Goal: Transaction & Acquisition: Purchase product/service

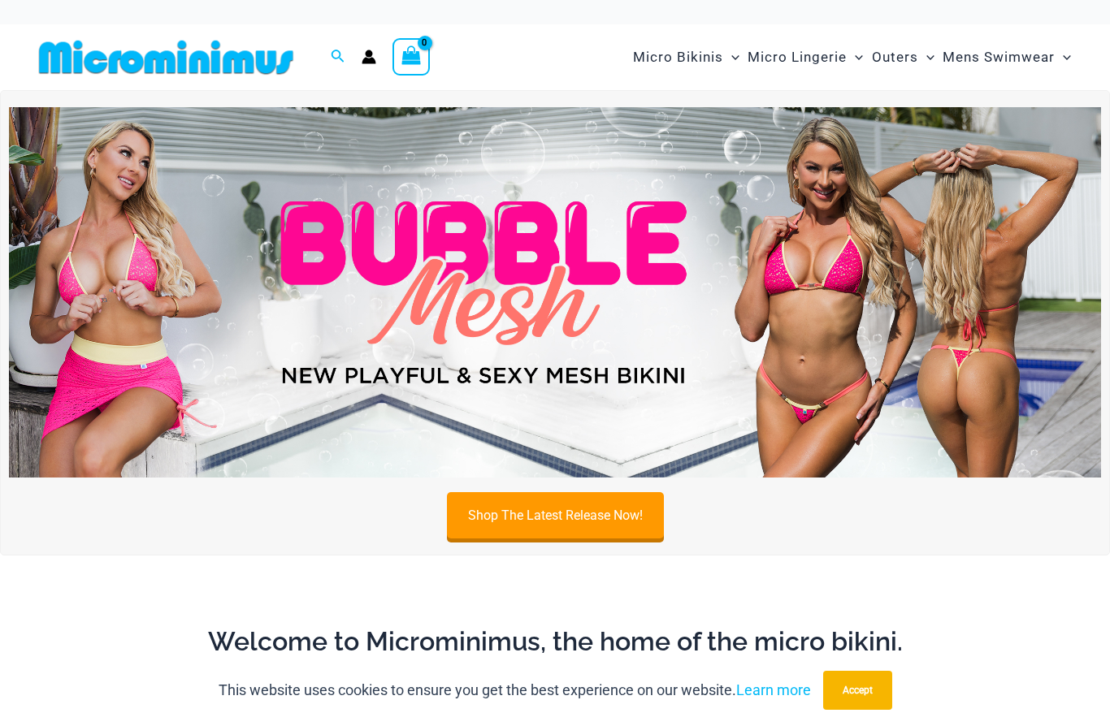
click at [583, 513] on link "Shop The Latest Release Now!" at bounding box center [555, 515] width 217 height 46
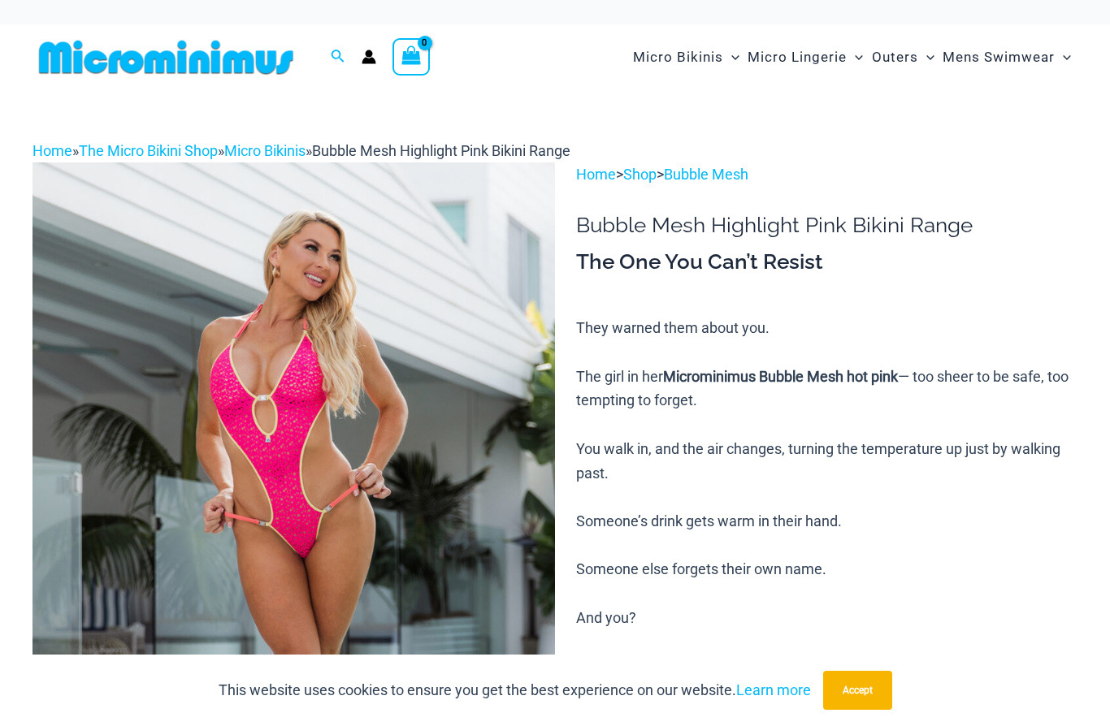
click at [858, 686] on button "Accept" at bounding box center [857, 690] width 69 height 39
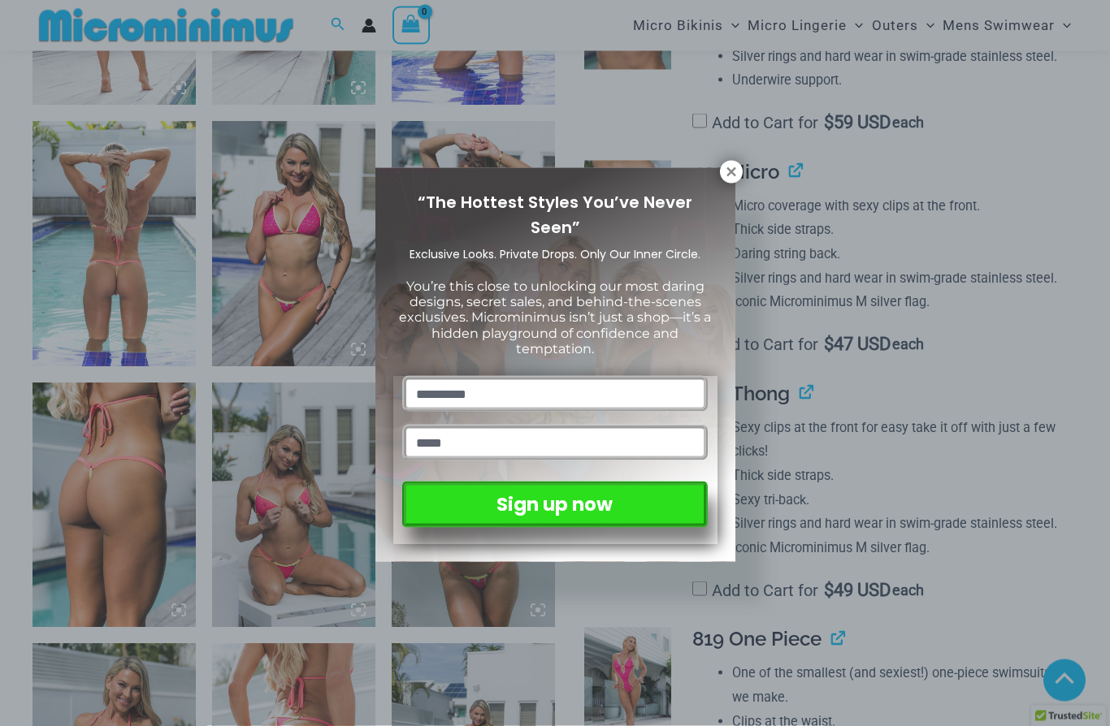
click at [729, 173] on icon at bounding box center [730, 171] width 9 height 9
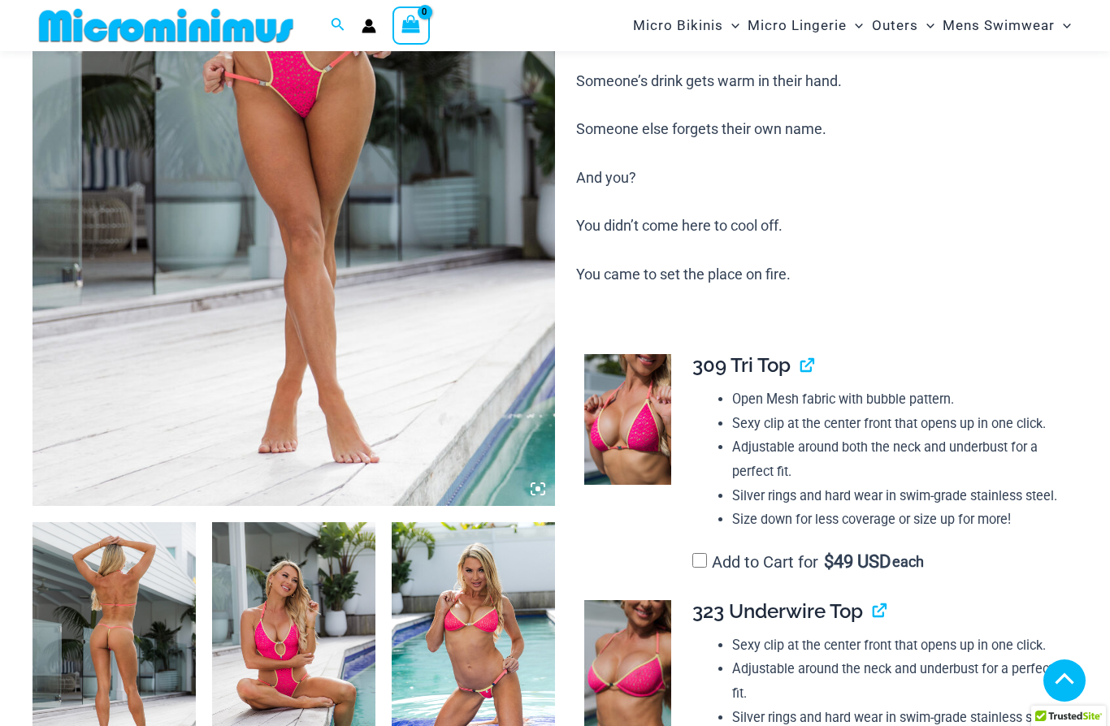
scroll to position [368, 0]
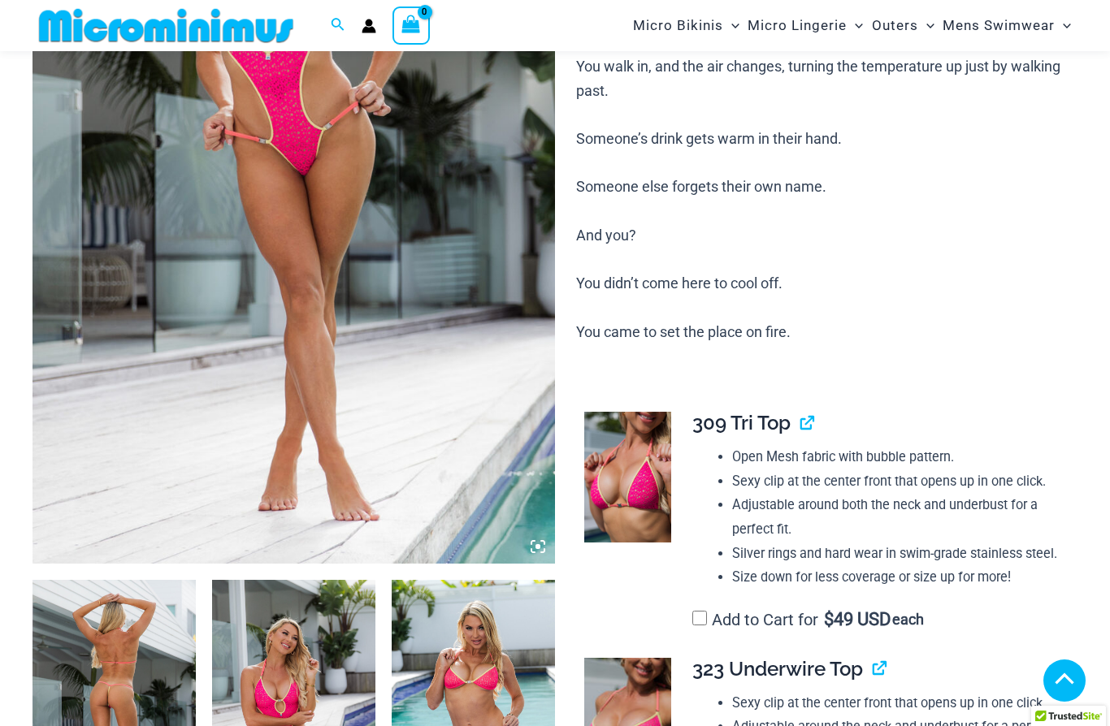
click at [386, 373] on img at bounding box center [293, 172] width 522 height 784
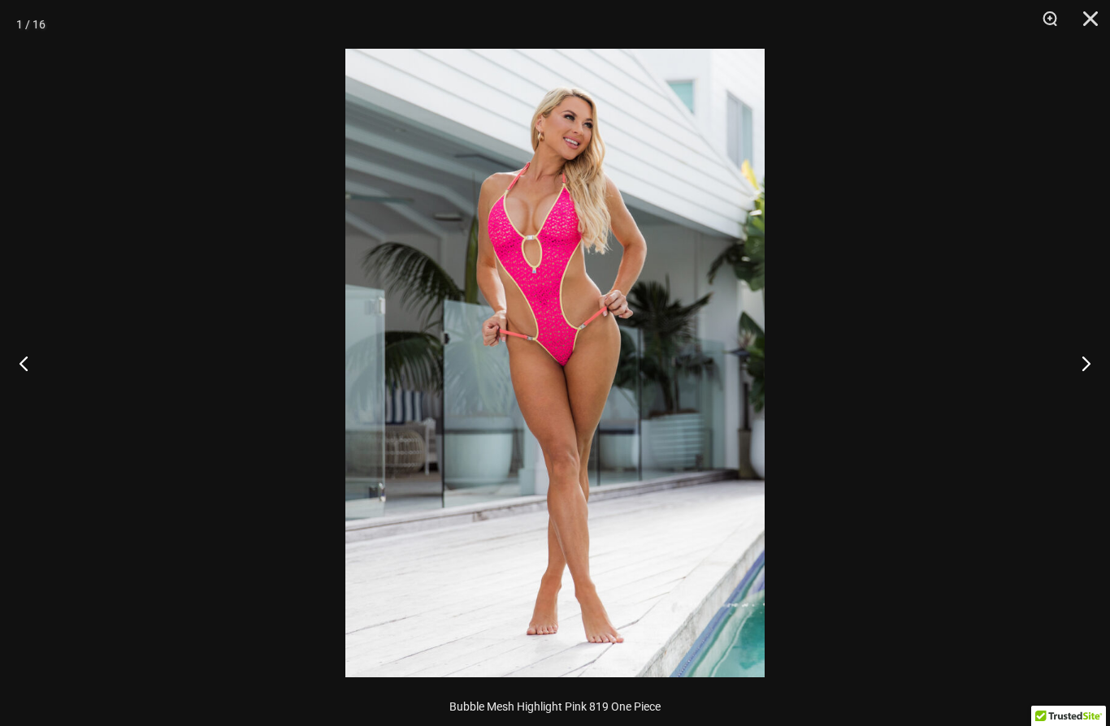
click at [1081, 366] on button "Next" at bounding box center [1079, 363] width 61 height 81
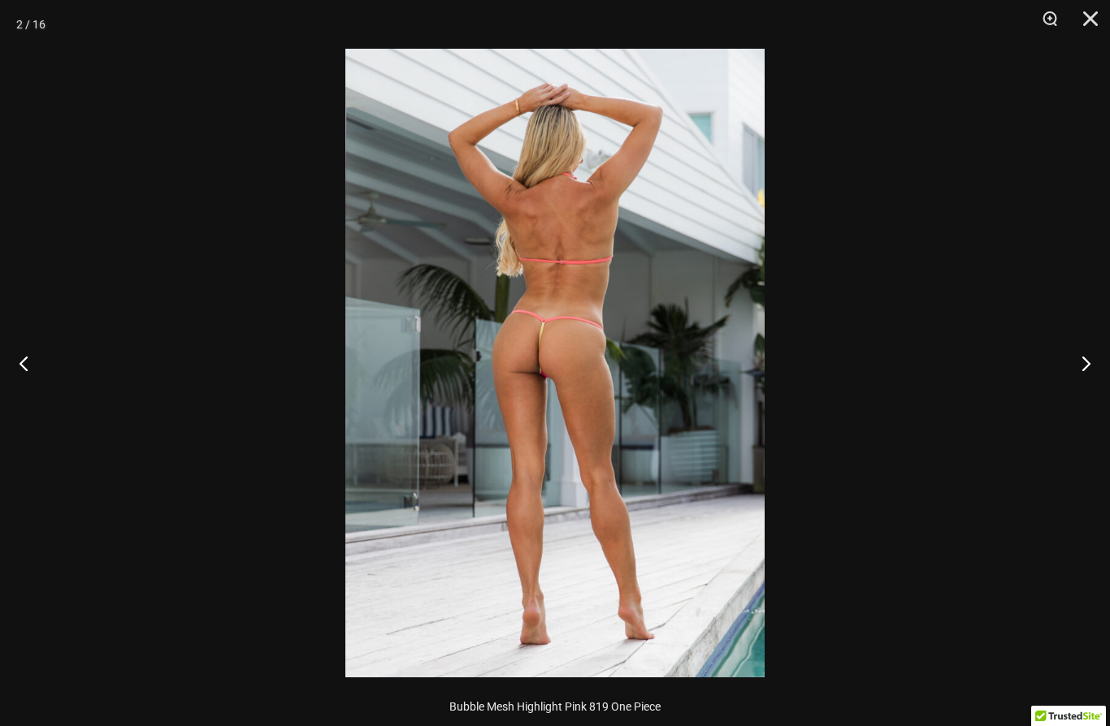
click at [1078, 361] on button "Next" at bounding box center [1079, 363] width 61 height 81
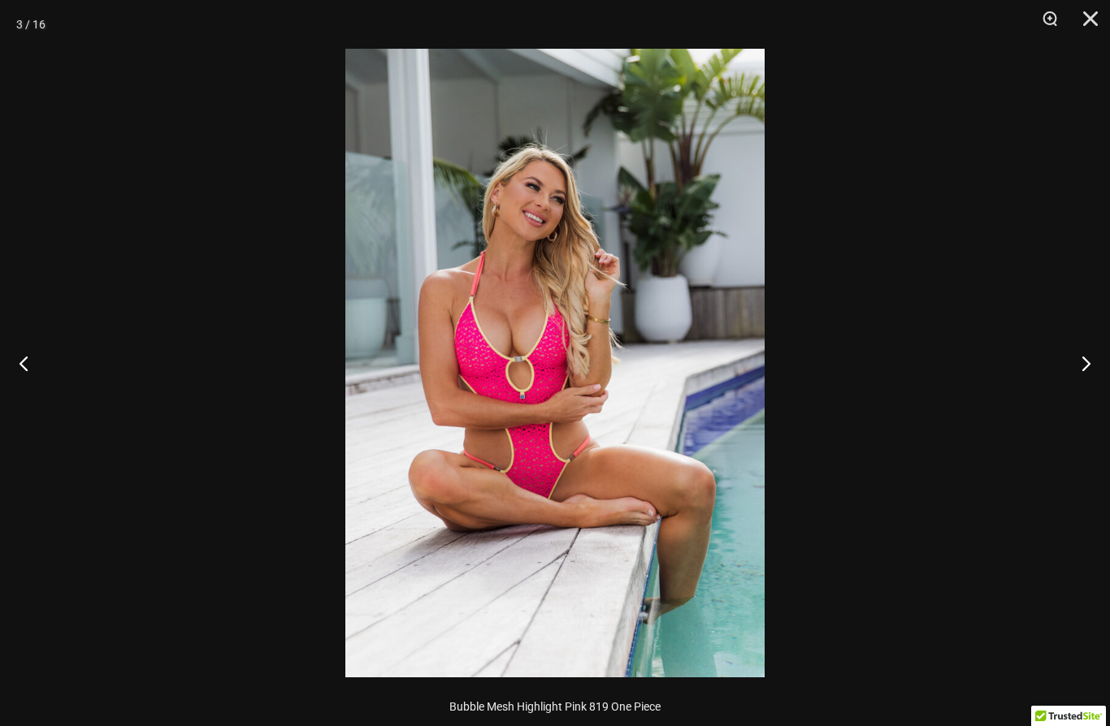
click at [1076, 360] on button "Next" at bounding box center [1079, 363] width 61 height 81
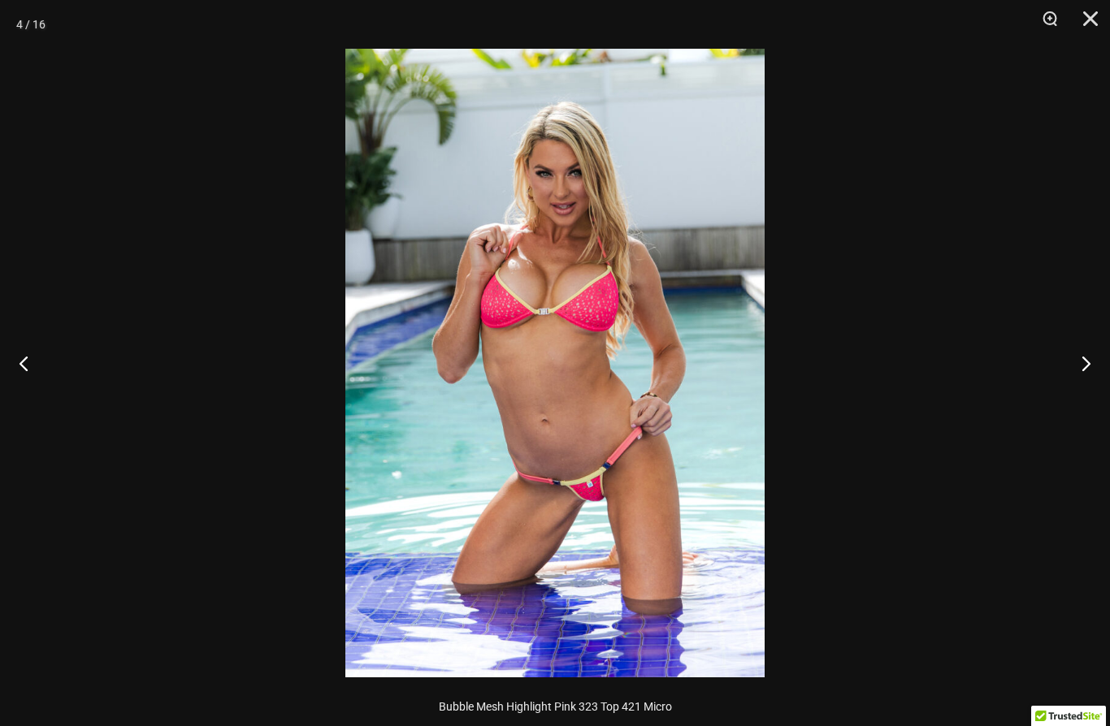
click at [1078, 359] on button "Next" at bounding box center [1079, 363] width 61 height 81
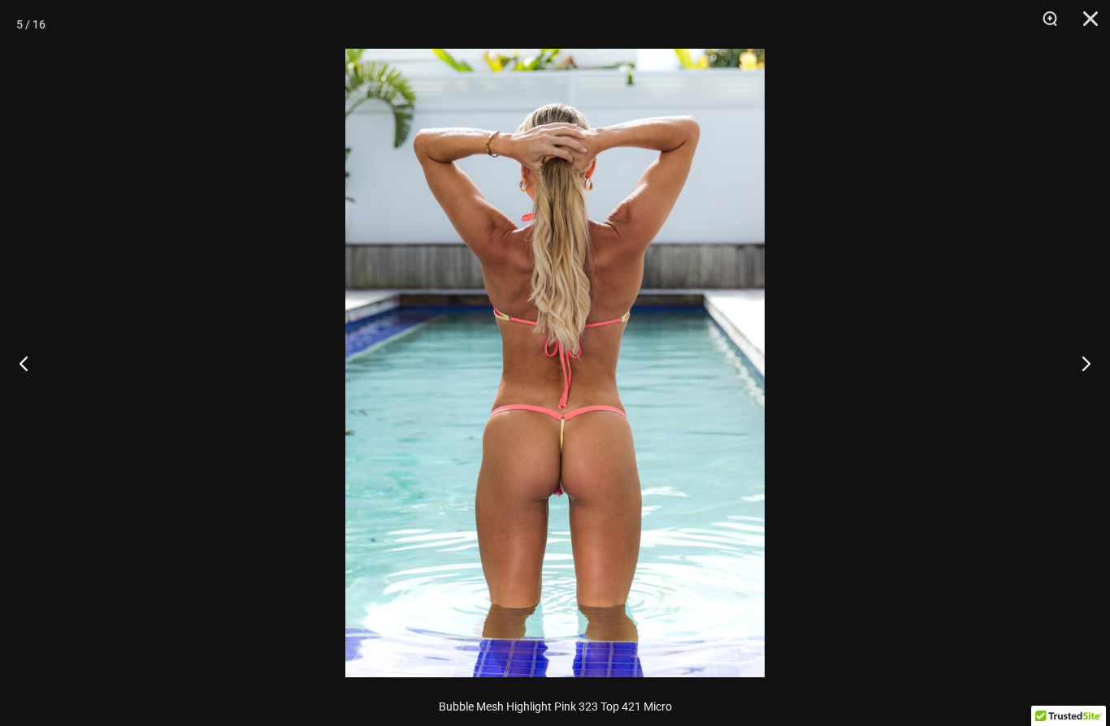
click at [1076, 359] on button "Next" at bounding box center [1079, 363] width 61 height 81
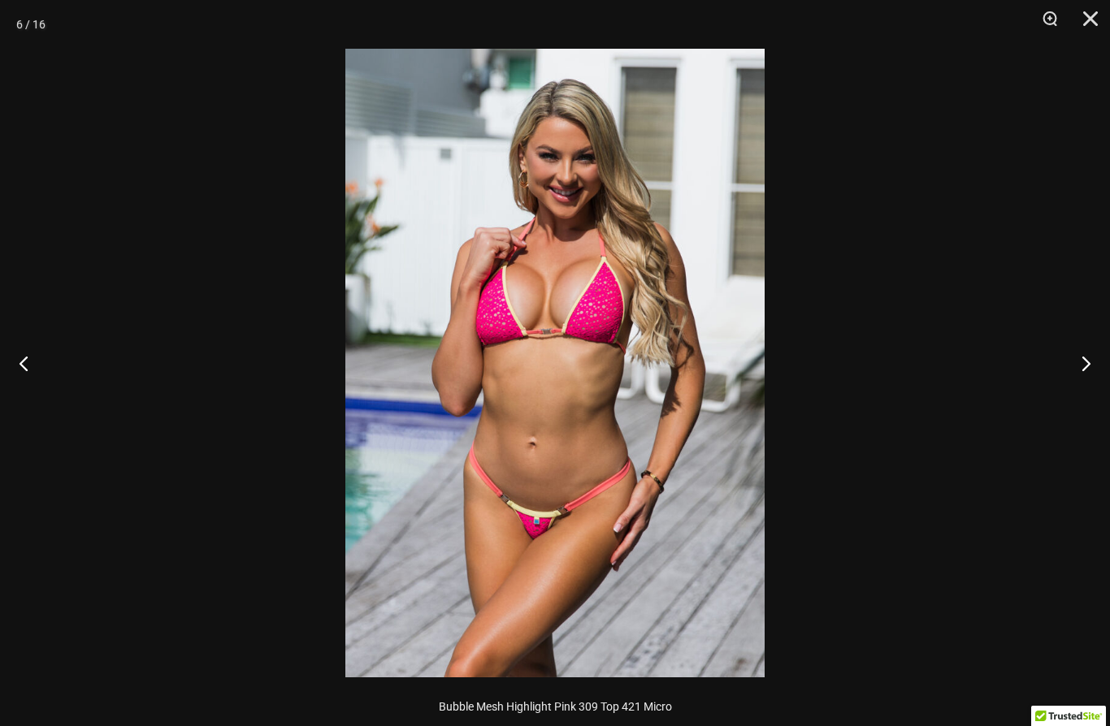
click at [1078, 359] on button "Next" at bounding box center [1079, 363] width 61 height 81
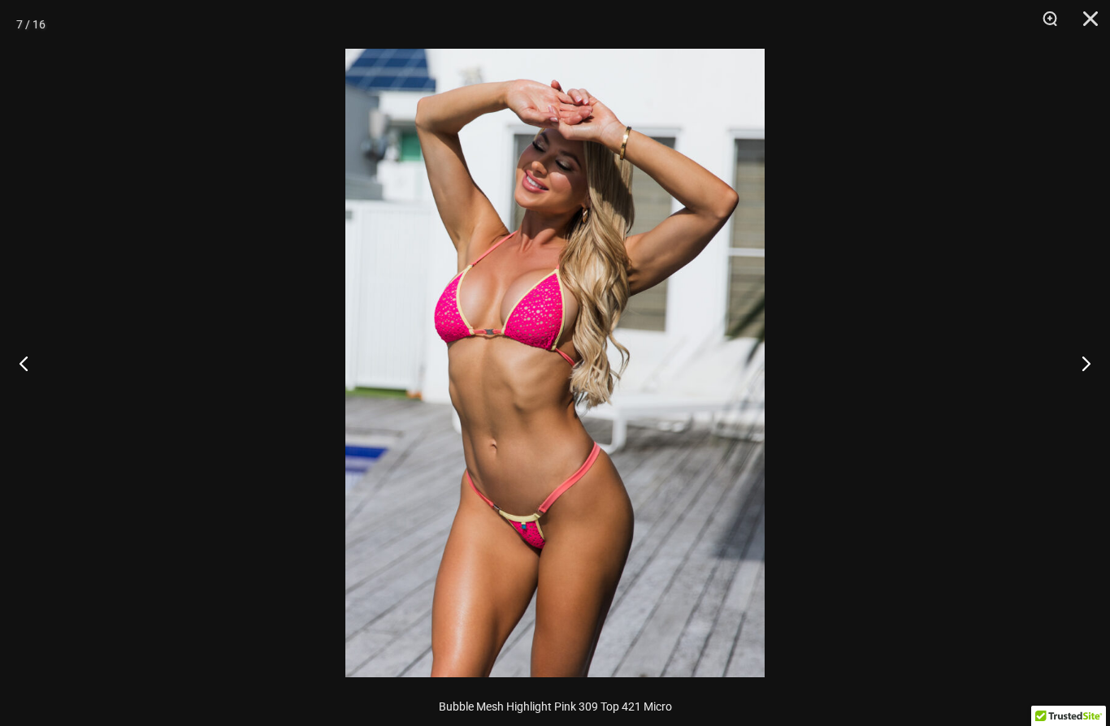
click at [1081, 357] on button "Next" at bounding box center [1079, 363] width 61 height 81
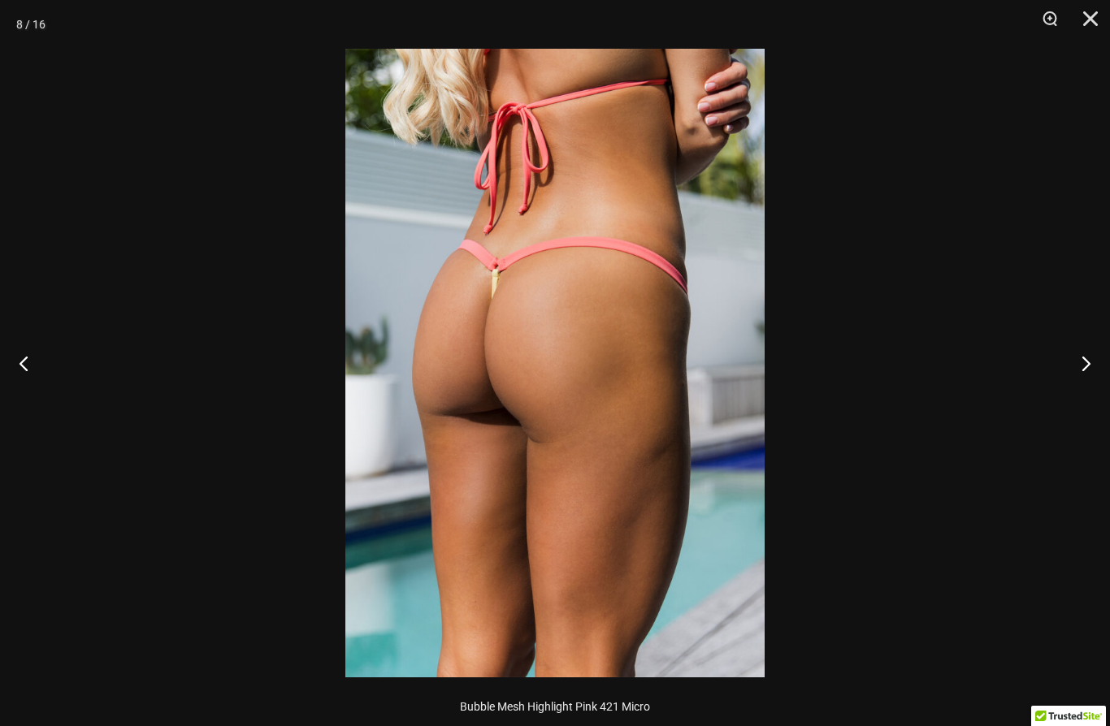
click at [1081, 358] on button "Next" at bounding box center [1079, 363] width 61 height 81
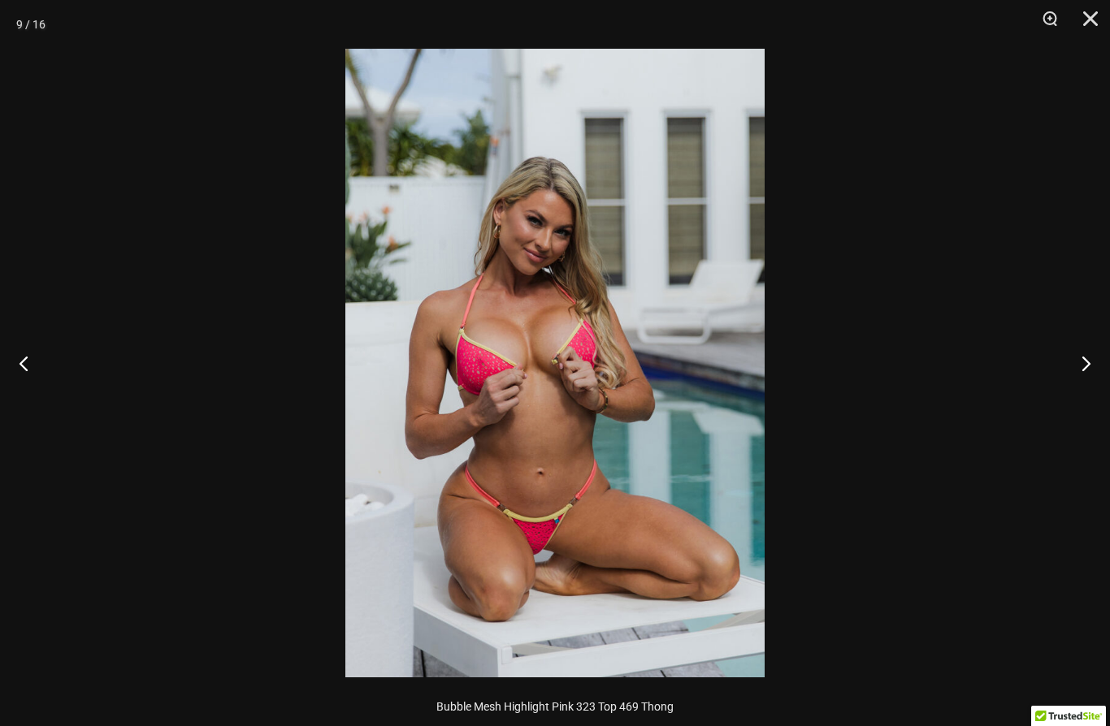
click at [1078, 361] on button "Next" at bounding box center [1079, 363] width 61 height 81
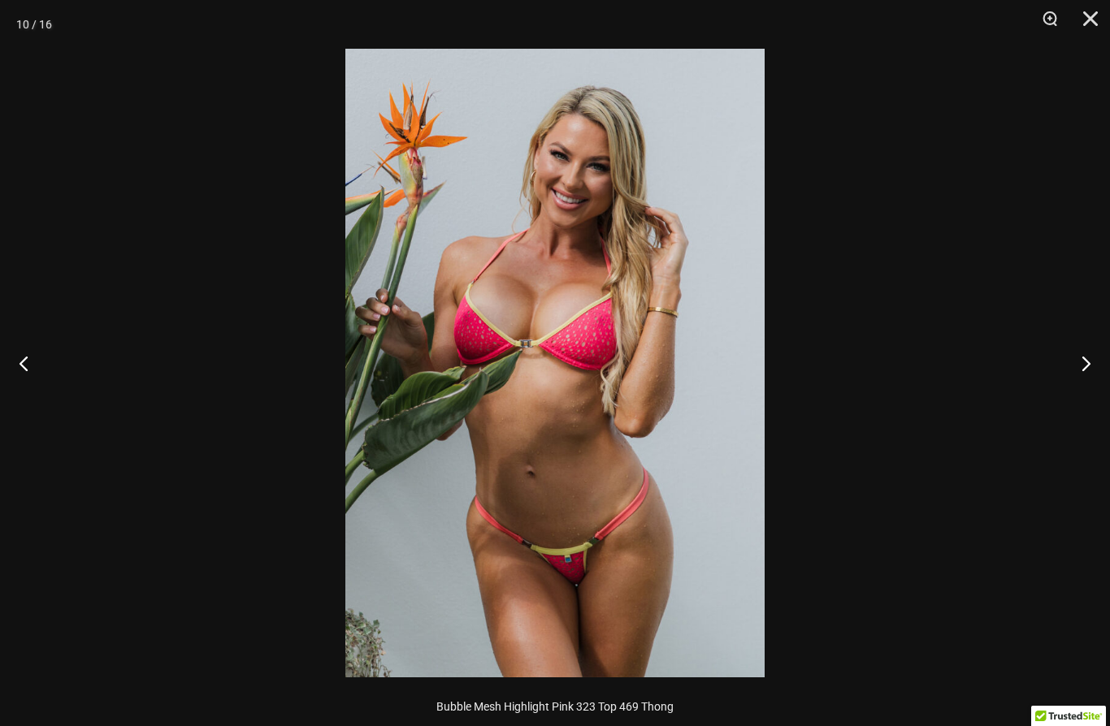
click at [1075, 361] on button "Next" at bounding box center [1079, 363] width 61 height 81
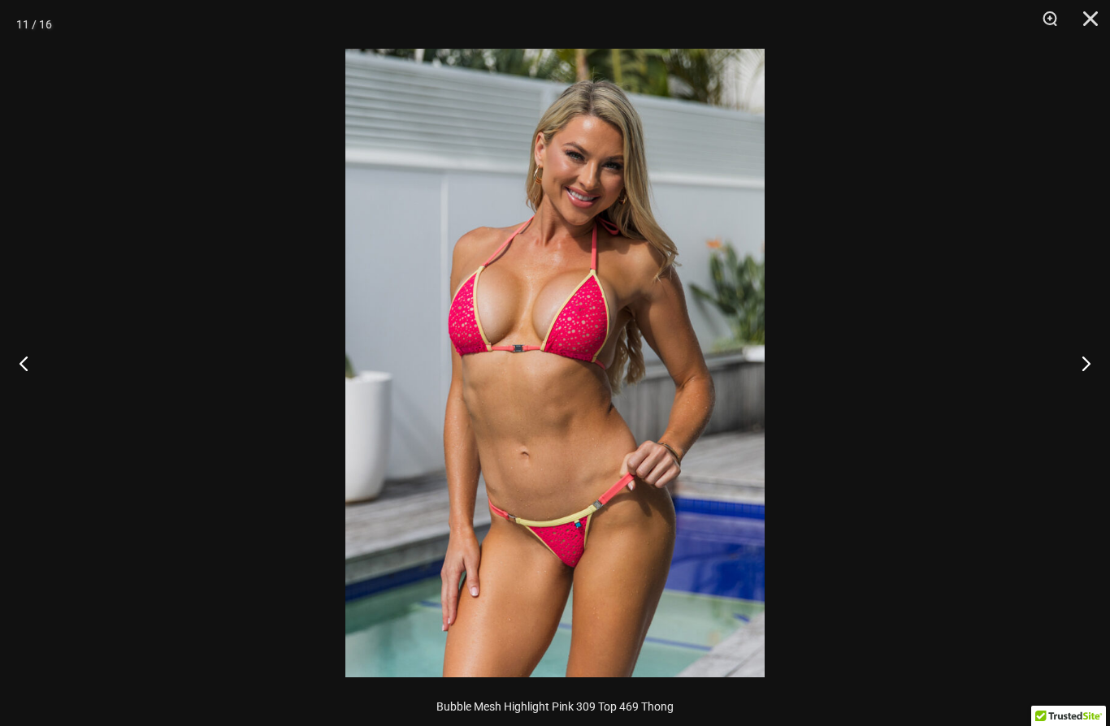
click at [1076, 362] on button "Next" at bounding box center [1079, 363] width 61 height 81
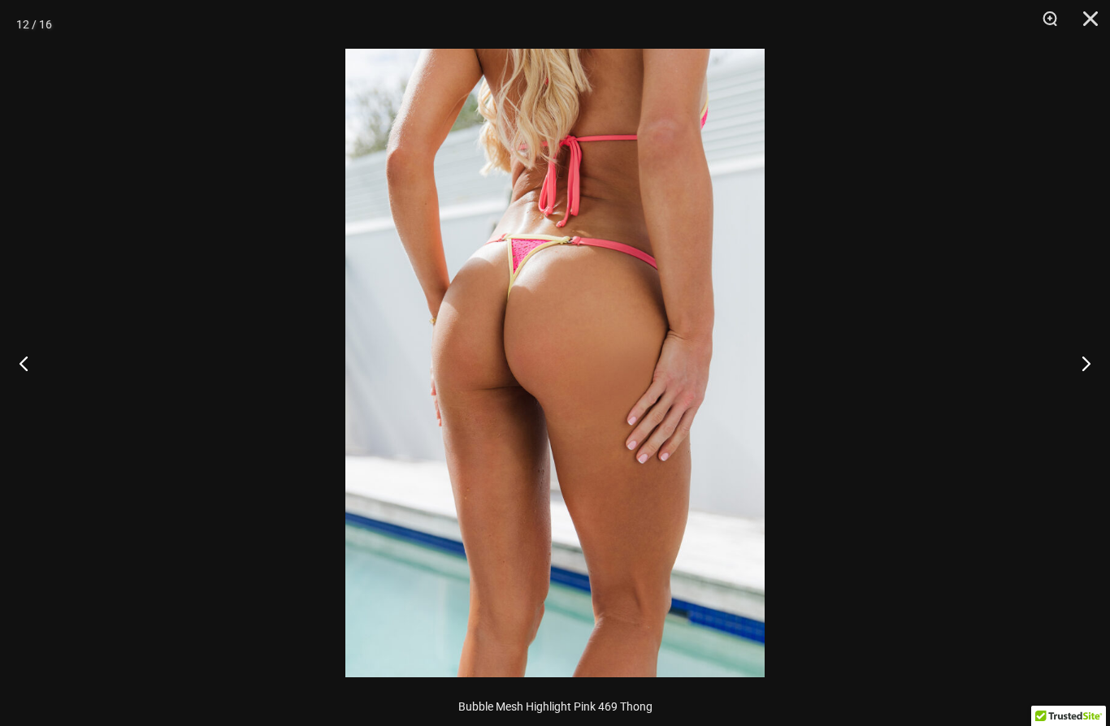
click at [1079, 361] on button "Next" at bounding box center [1079, 363] width 61 height 81
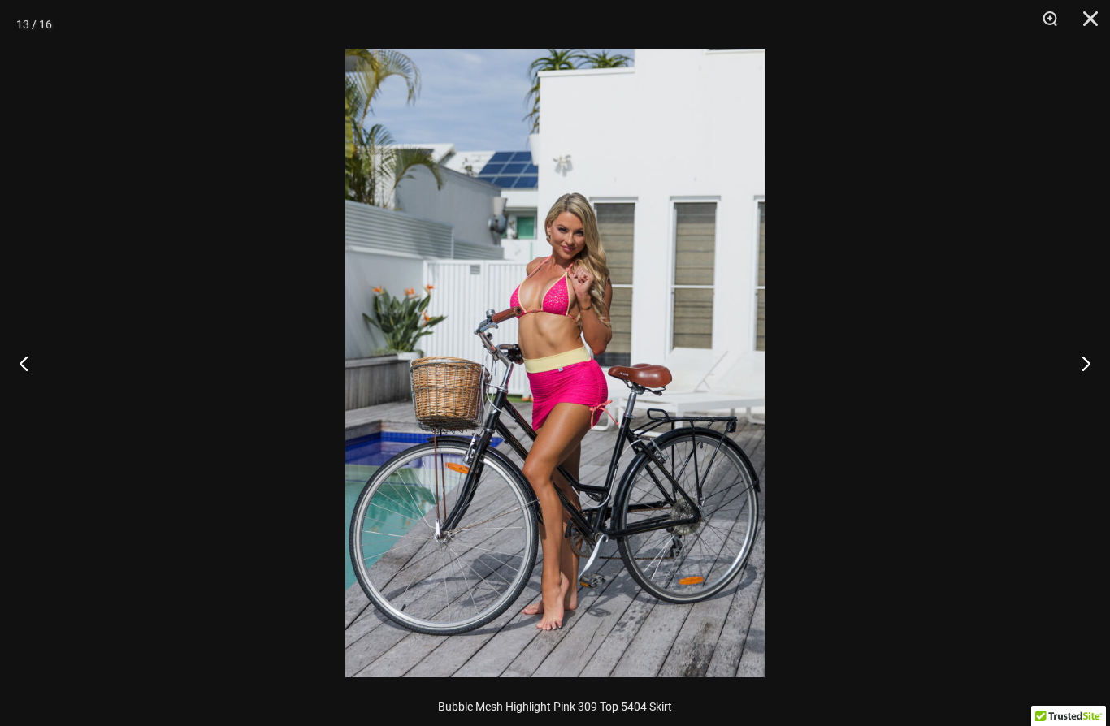
click at [1078, 362] on button "Next" at bounding box center [1079, 363] width 61 height 81
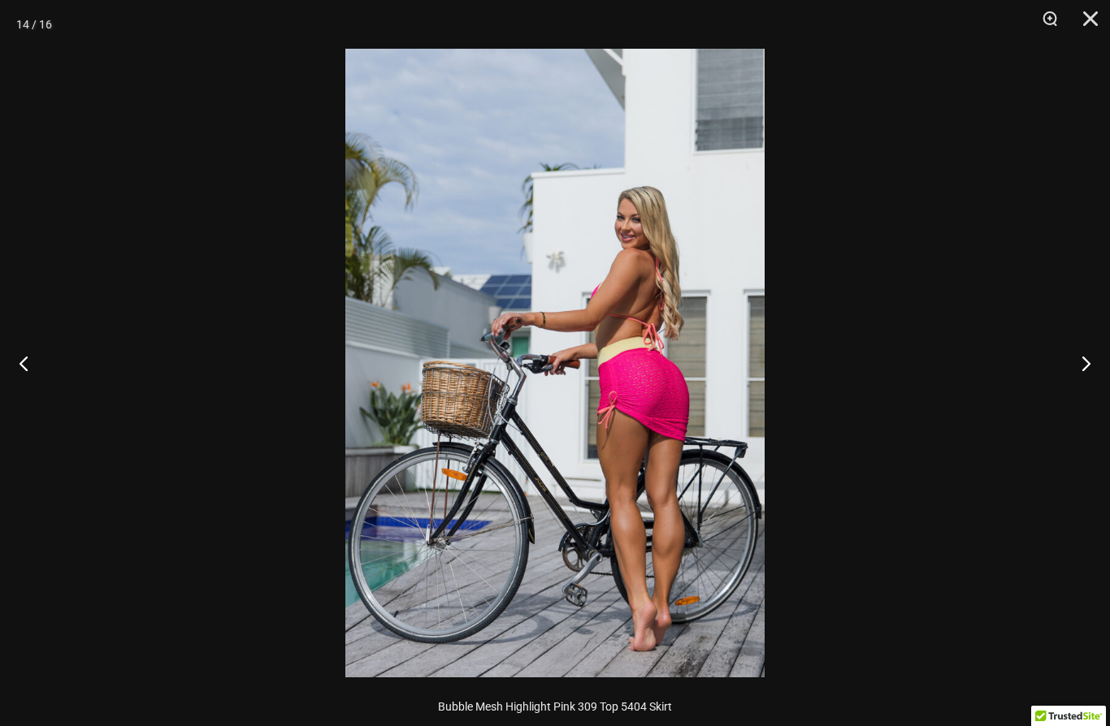
click at [1078, 378] on button "Next" at bounding box center [1079, 363] width 61 height 81
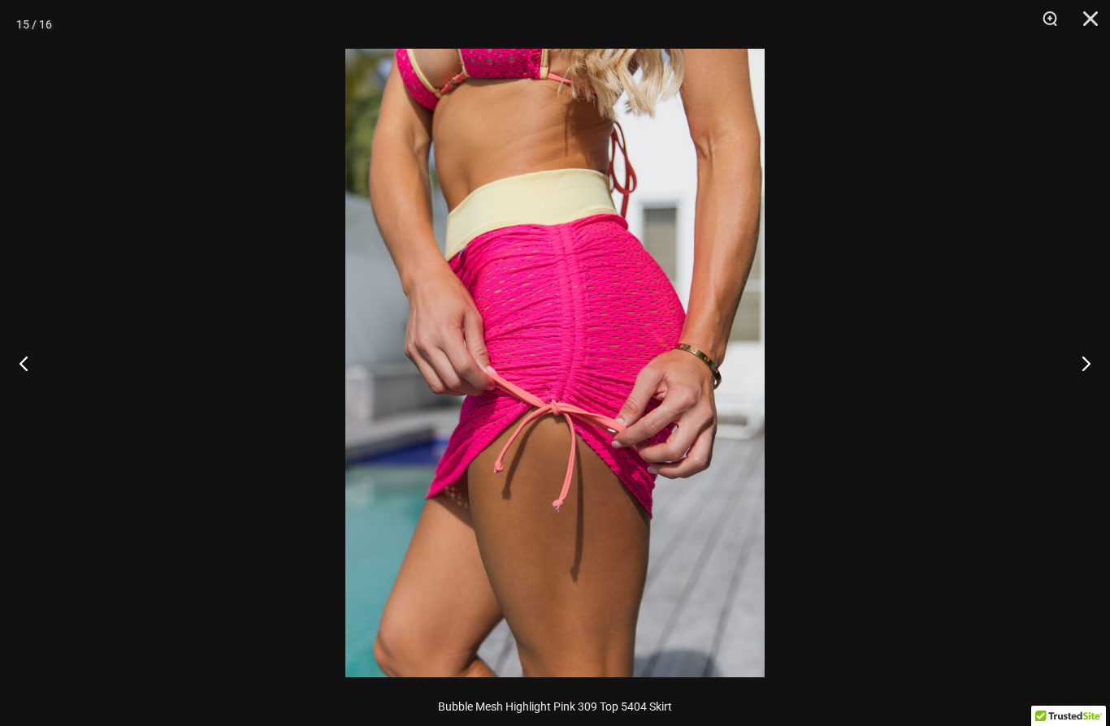
click at [1086, 360] on button "Next" at bounding box center [1079, 363] width 61 height 81
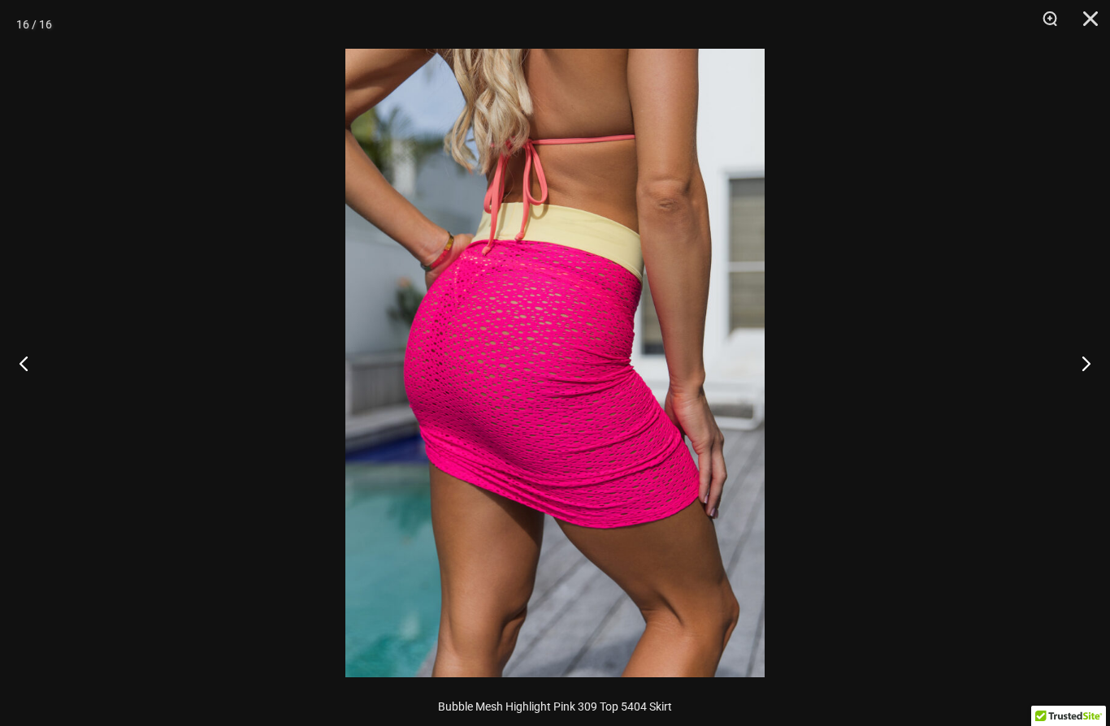
click at [1092, 362] on button "Next" at bounding box center [1079, 363] width 61 height 81
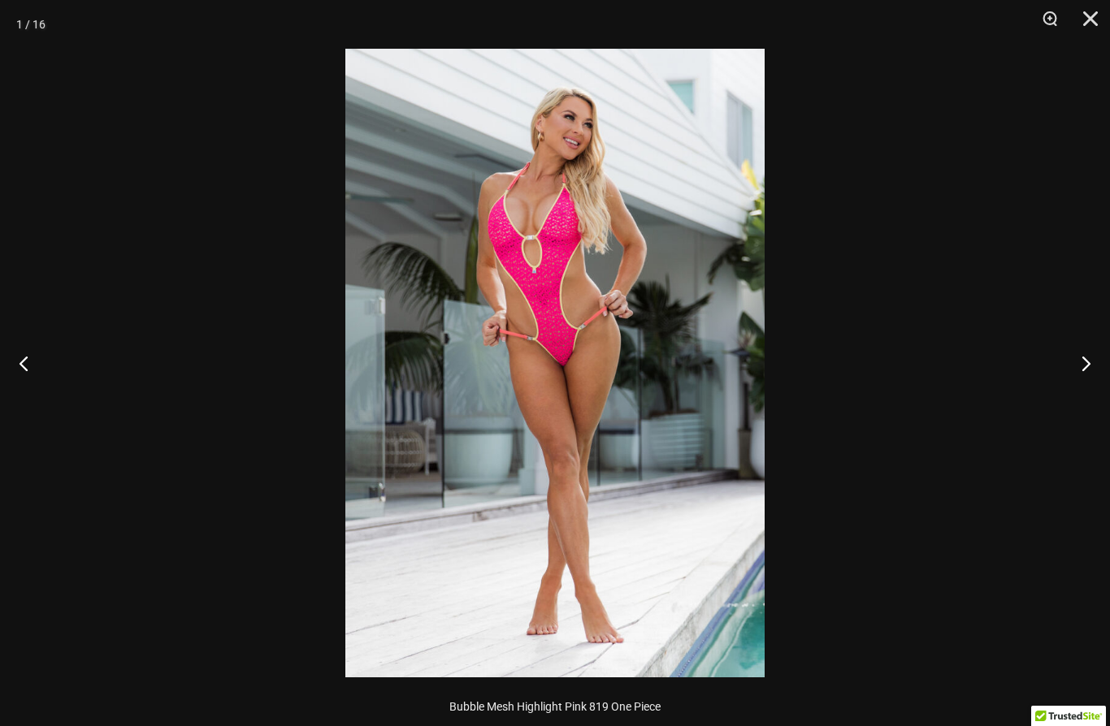
click at [1101, 363] on button "Next" at bounding box center [1079, 363] width 61 height 81
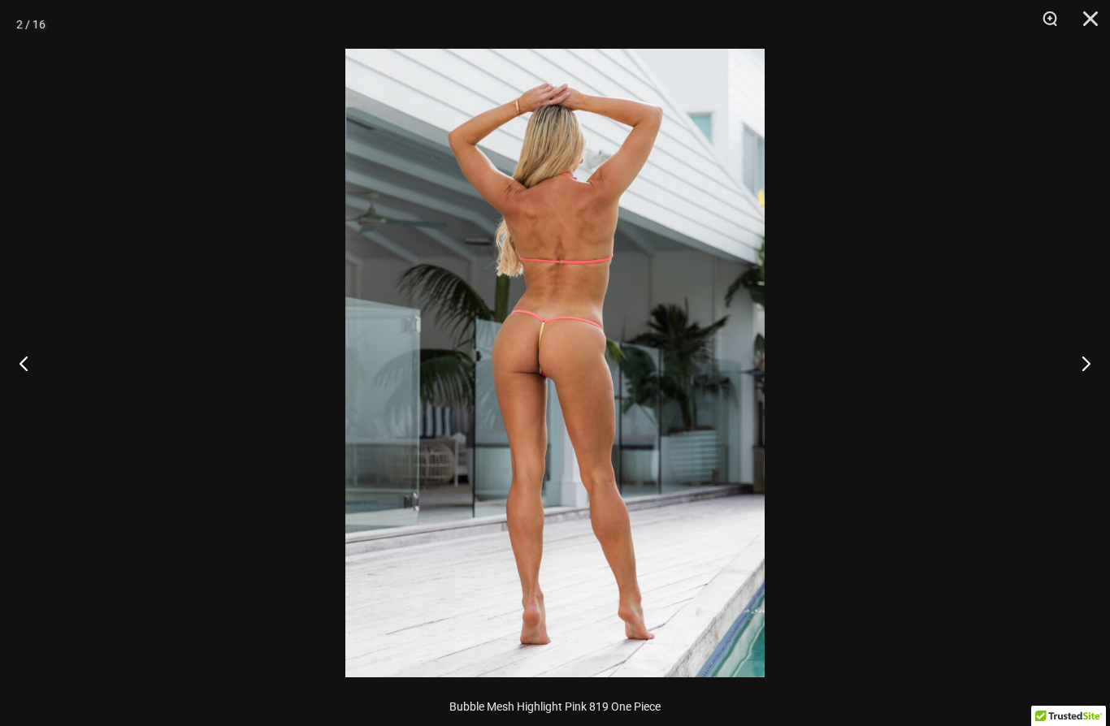
click at [1102, 367] on button "Next" at bounding box center [1079, 363] width 61 height 81
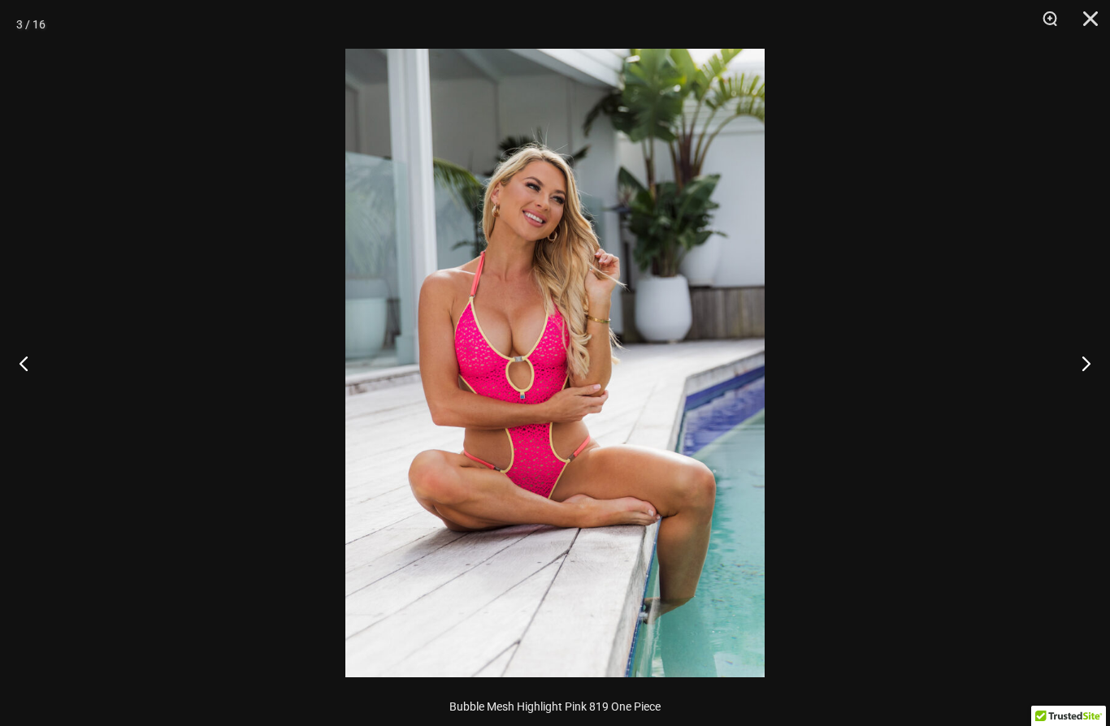
click at [1087, 21] on button "Close" at bounding box center [1084, 24] width 41 height 49
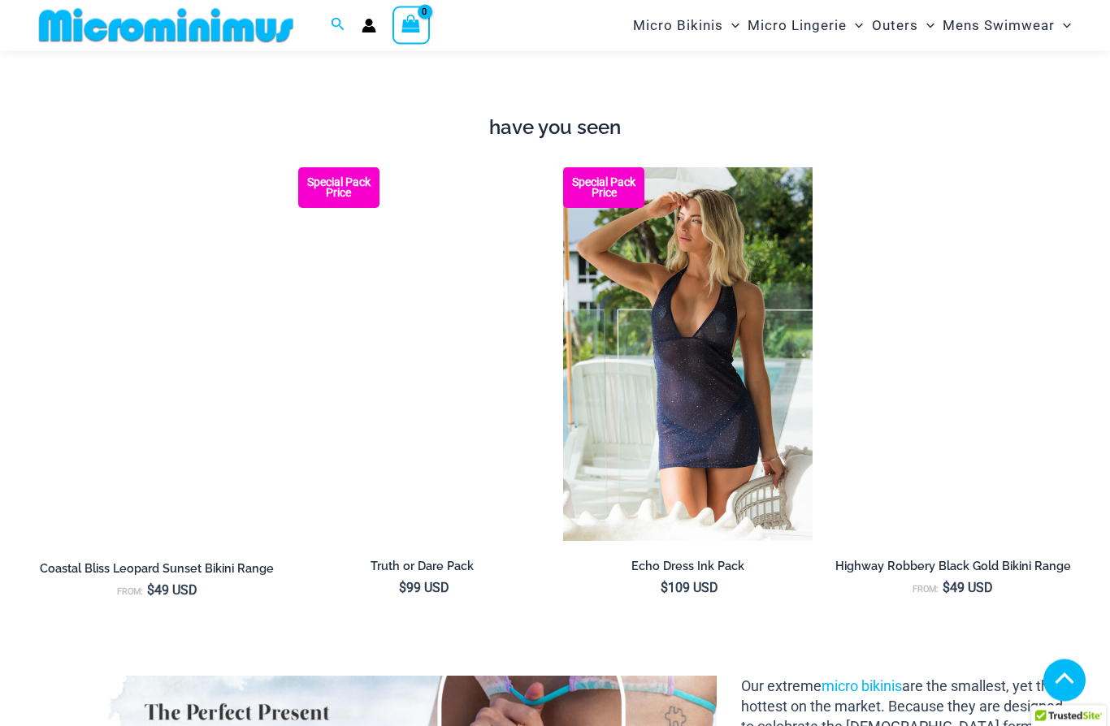
scroll to position [1189, 0]
